Goal: Transaction & Acquisition: Download file/media

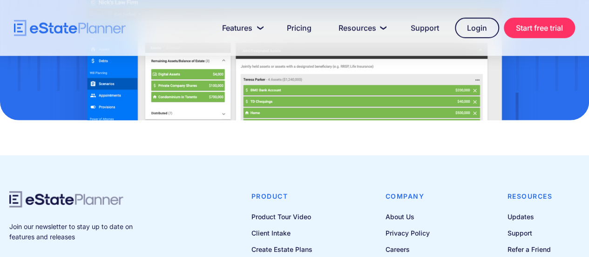
scroll to position [1365, 0]
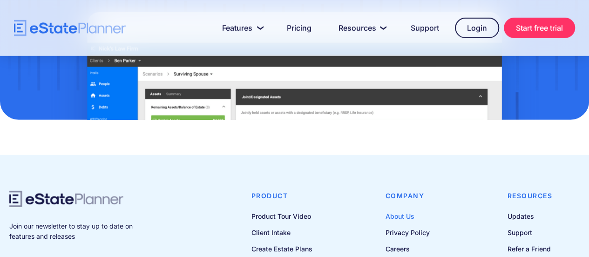
click at [404, 210] on link "About Us" at bounding box center [412, 216] width 52 height 12
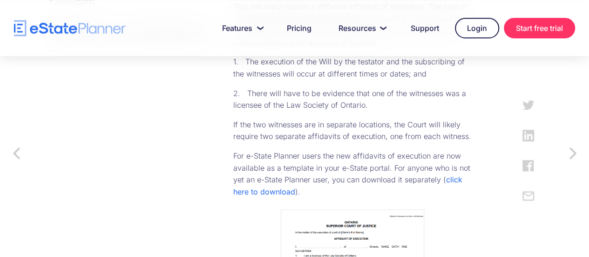
scroll to position [505, 0]
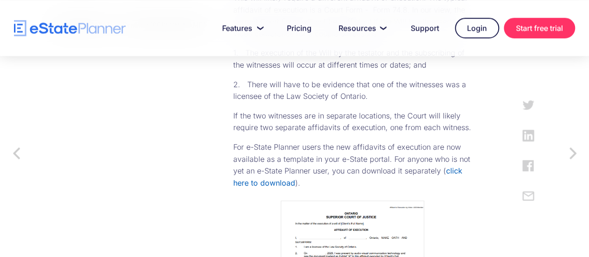
click at [336, 166] on link "click here to download" at bounding box center [347, 176] width 229 height 21
